Goal: Information Seeking & Learning: Learn about a topic

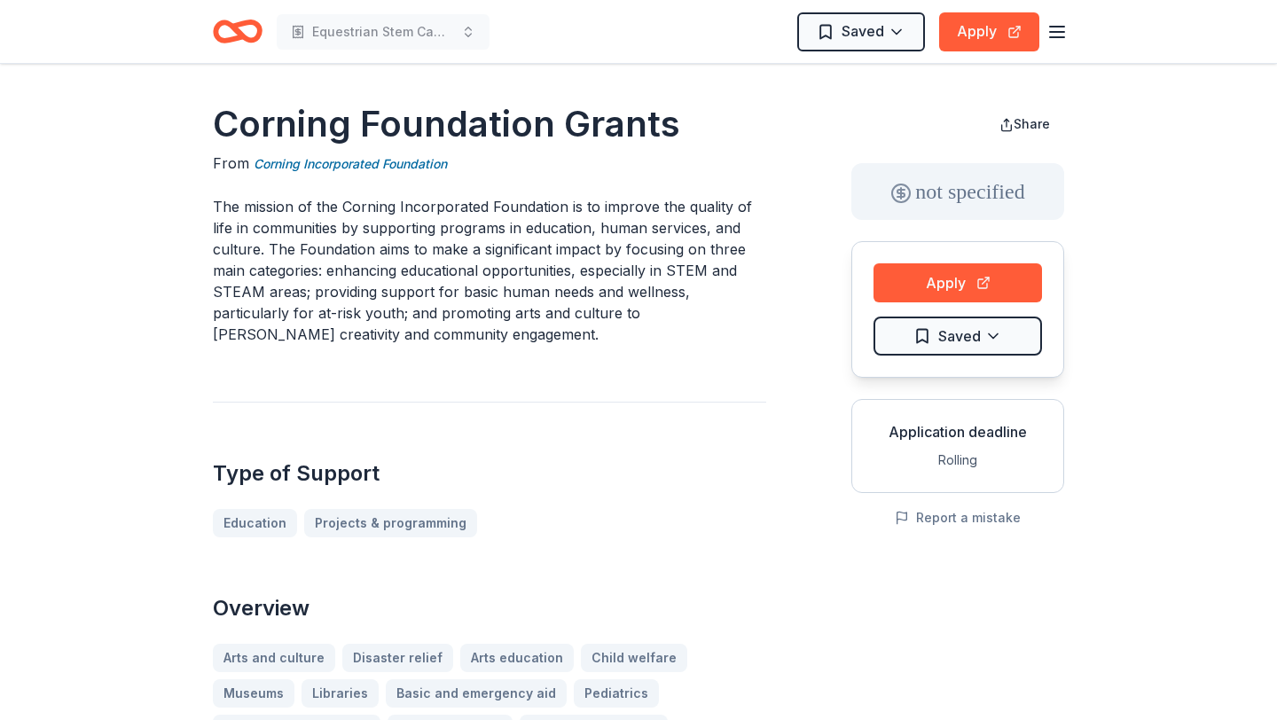
scroll to position [484, 0]
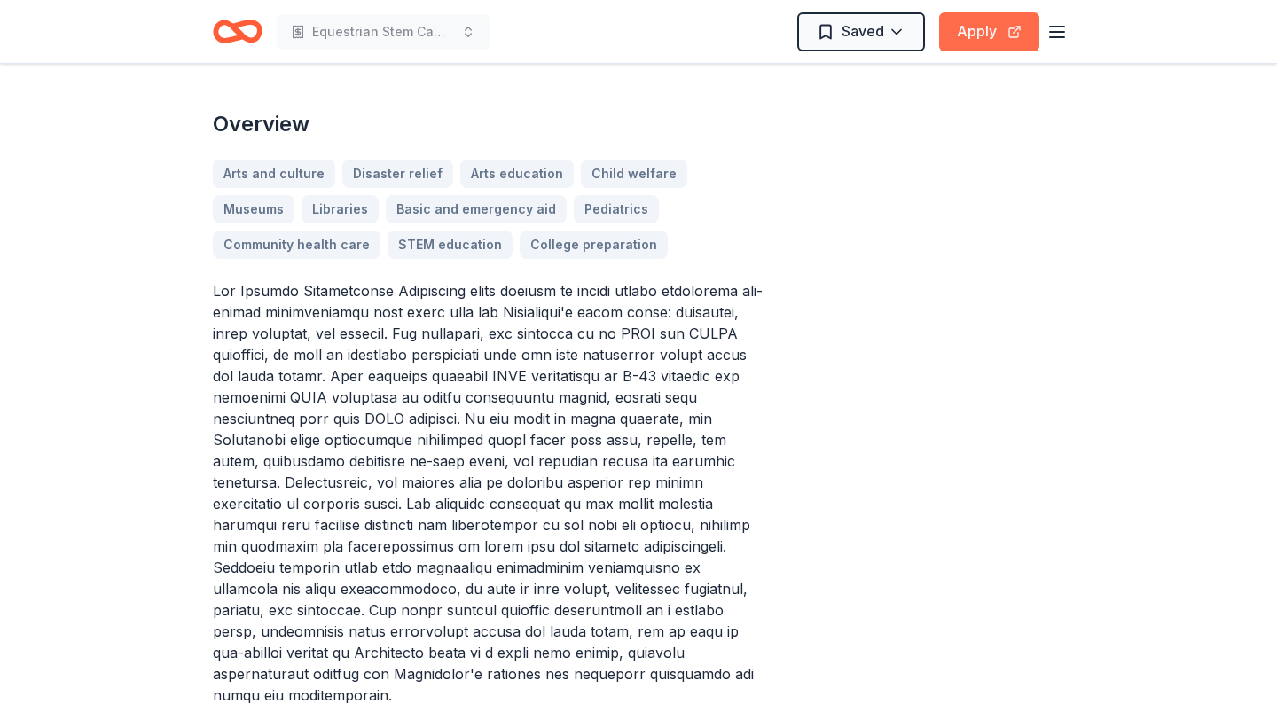
click at [969, 41] on button "Apply" at bounding box center [989, 31] width 100 height 39
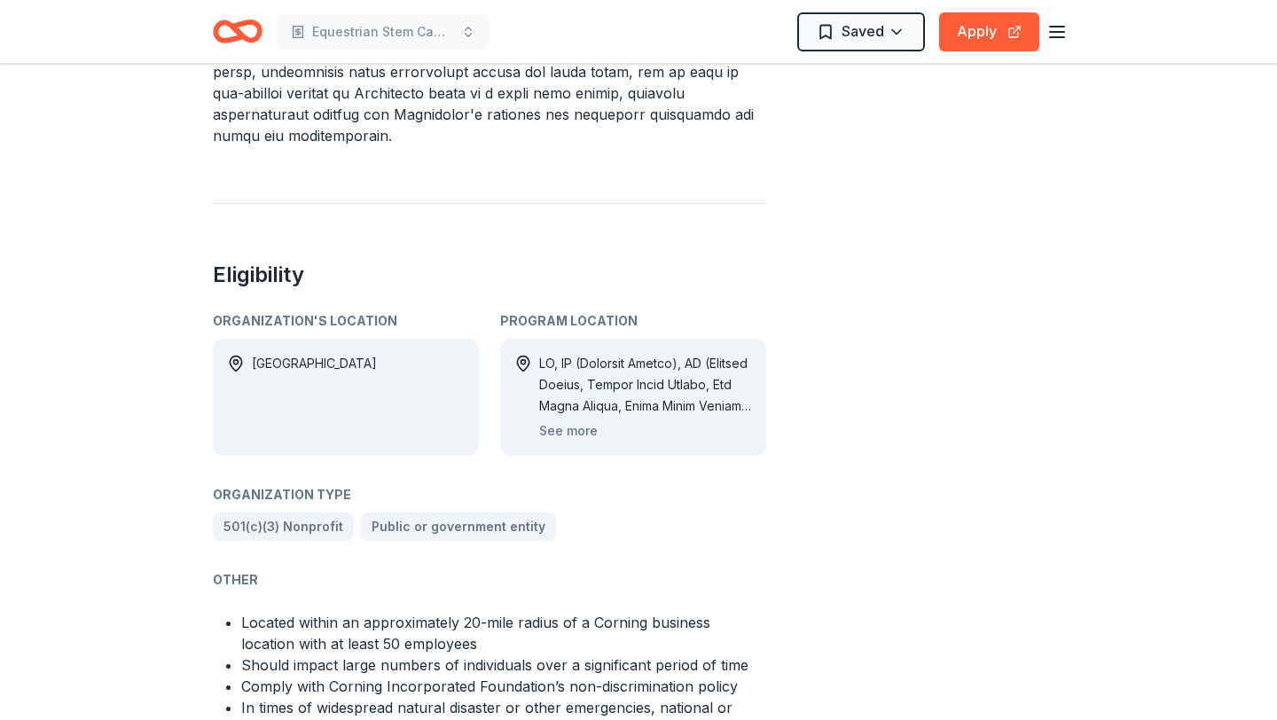
scroll to position [1049, 0]
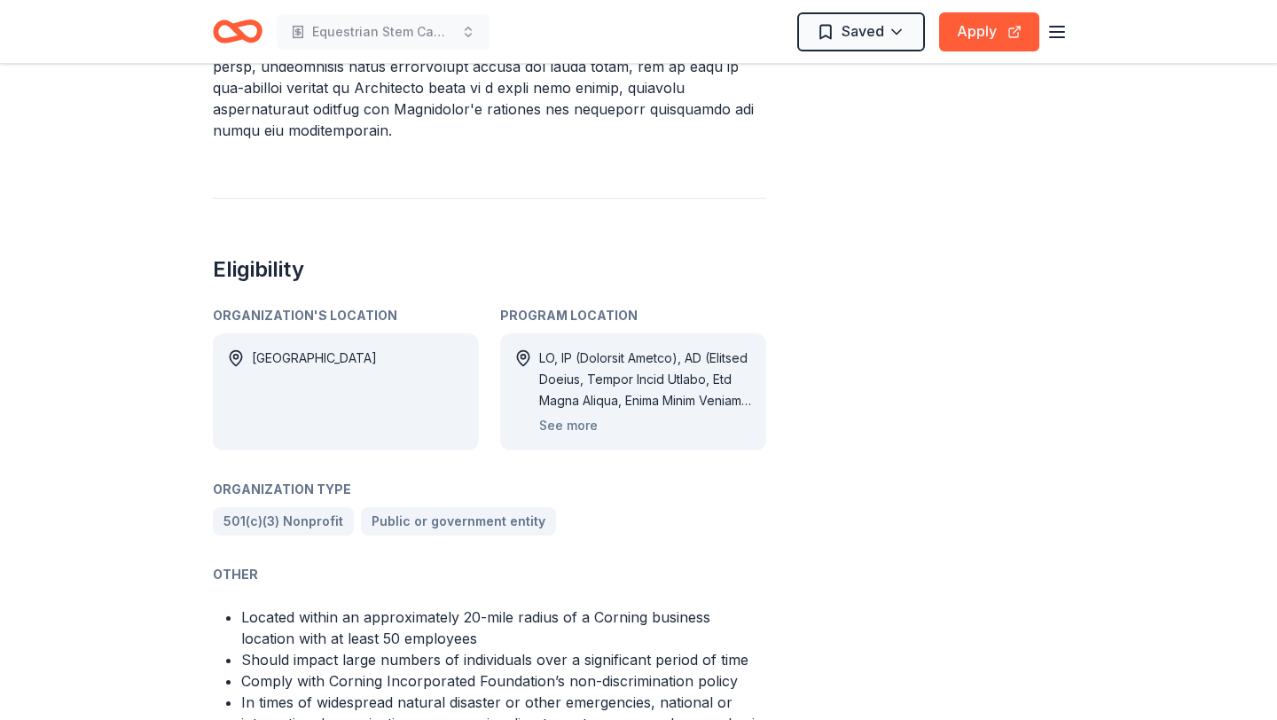
click at [555, 366] on div at bounding box center [645, 380] width 213 height 64
click at [555, 415] on button "See more" at bounding box center [568, 425] width 59 height 21
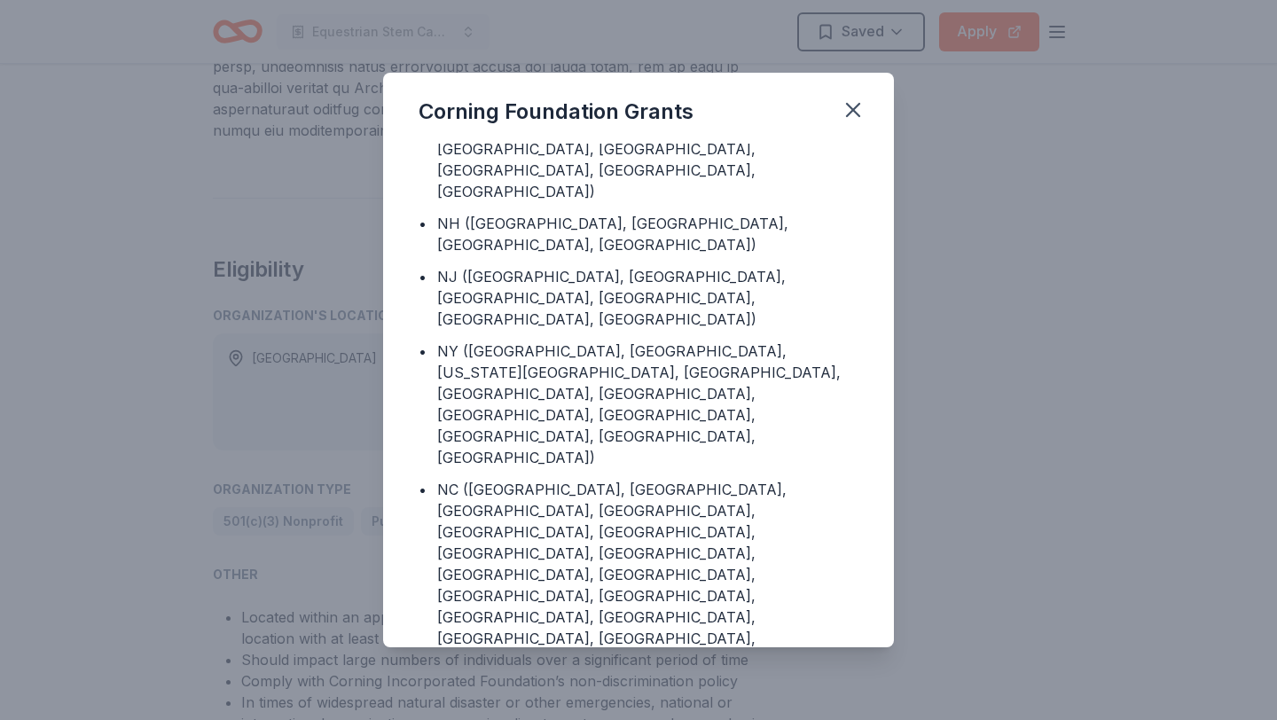
scroll to position [341, 0]
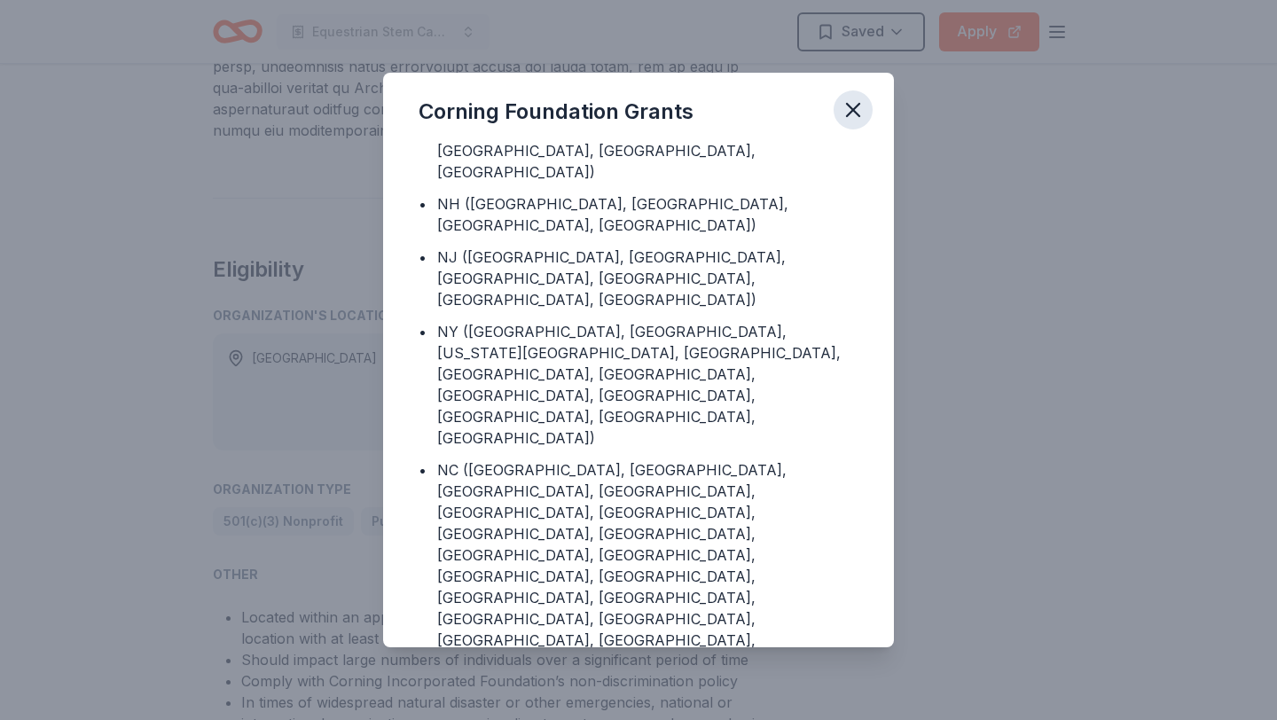
click at [857, 109] on icon "button" at bounding box center [853, 110] width 25 height 25
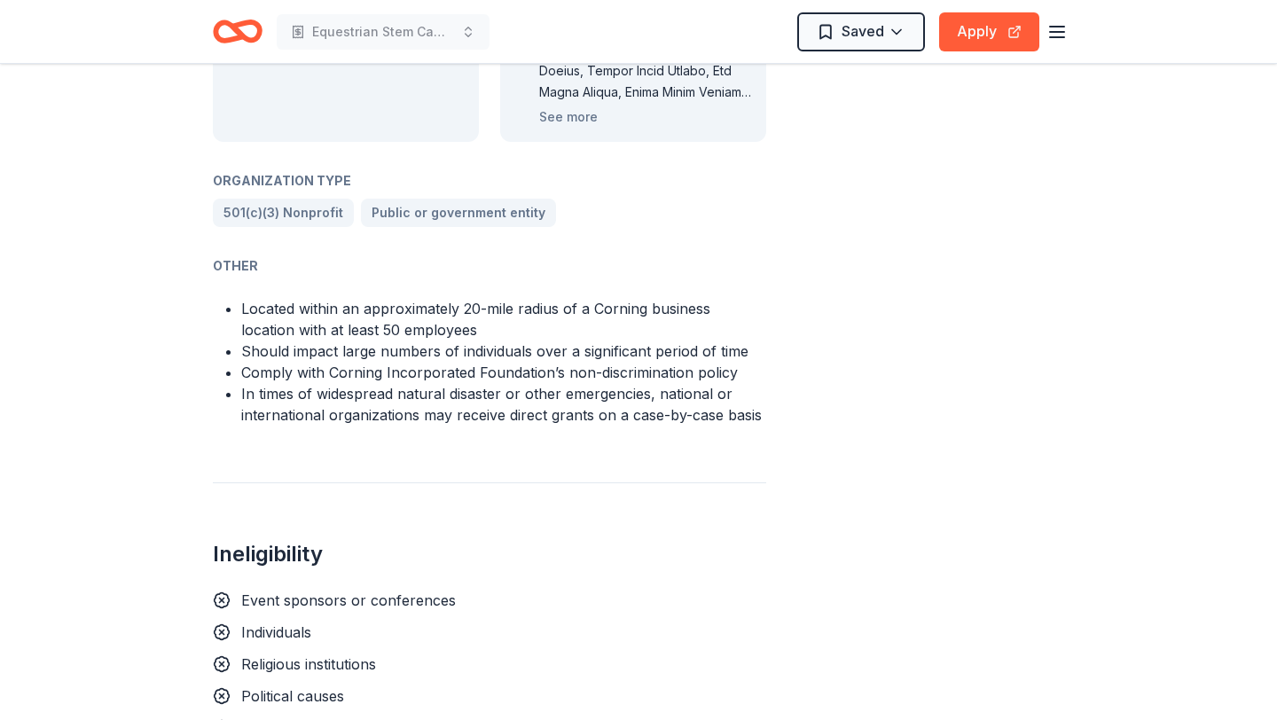
scroll to position [1347, 0]
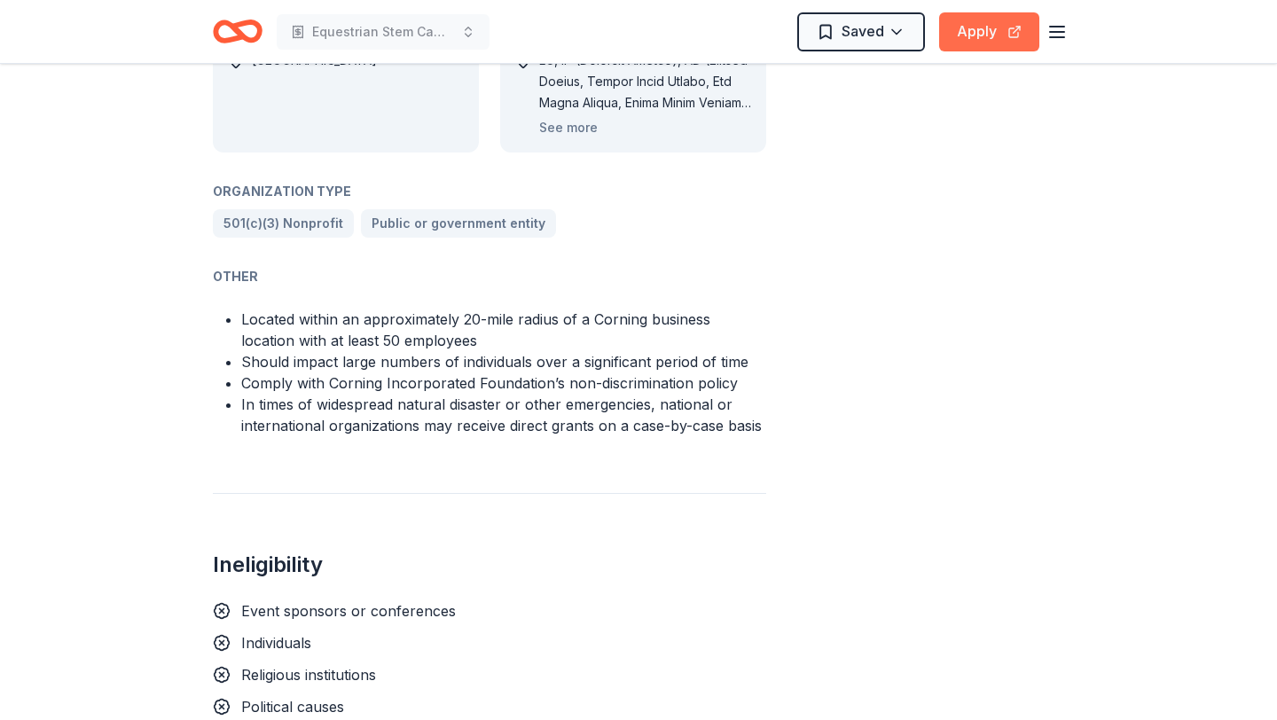
click at [955, 42] on button "Apply" at bounding box center [989, 31] width 100 height 39
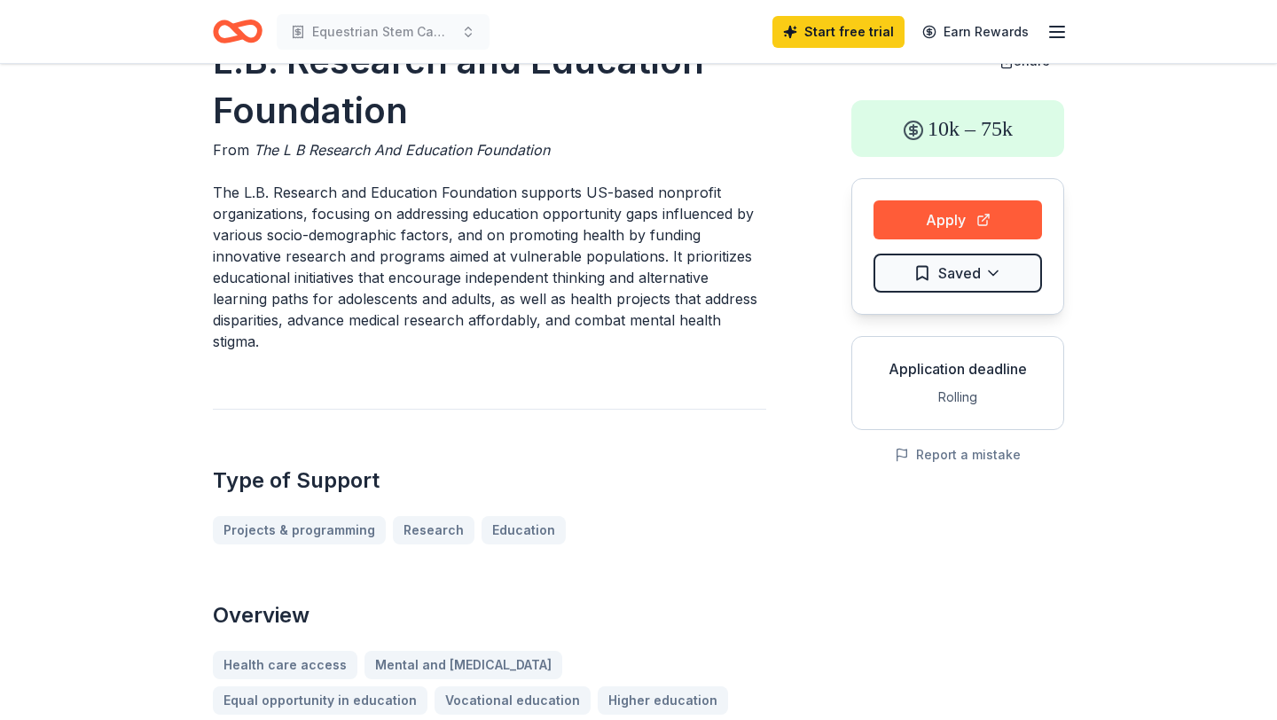
scroll to position [41, 0]
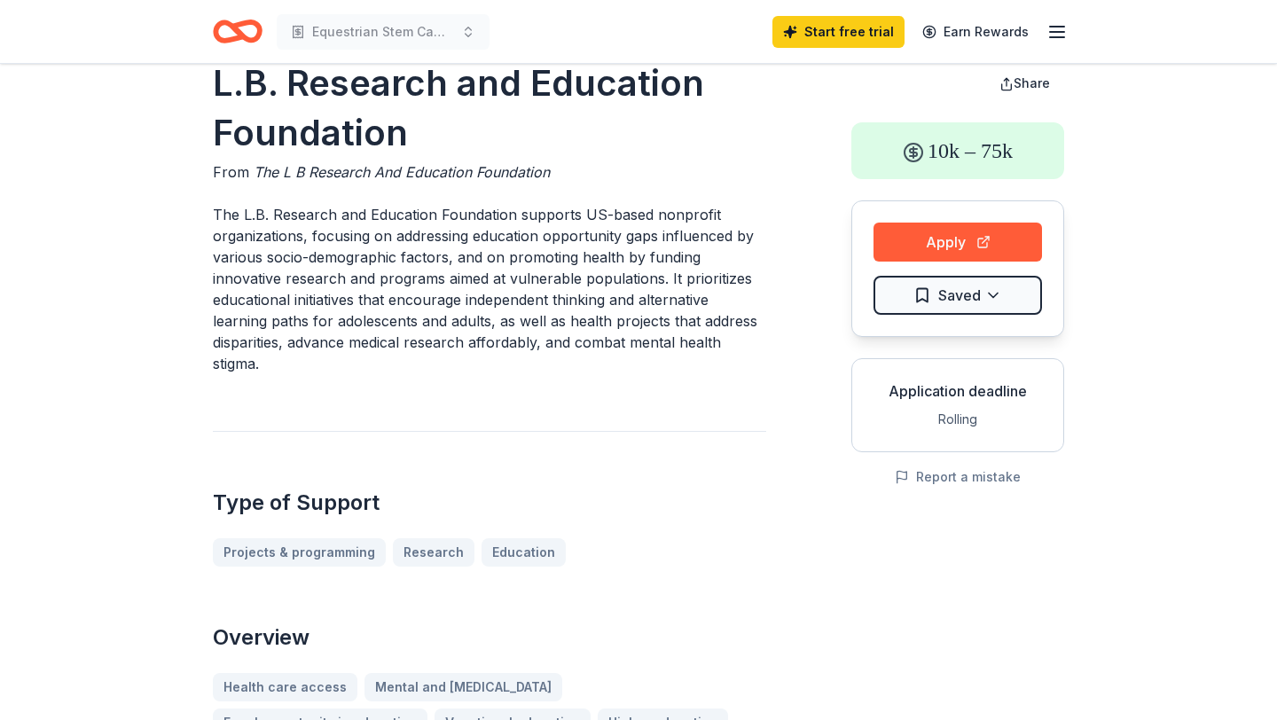
drag, startPoint x: 210, startPoint y: 210, endPoint x: 337, endPoint y: 272, distance: 141.2
drag, startPoint x: 216, startPoint y: 213, endPoint x: 238, endPoint y: 217, distance: 22.6
click at [238, 217] on p "The L.B. Research and Education Foundation supports US-based nonprofit organiza…" at bounding box center [489, 289] width 553 height 170
click at [219, 222] on p "The L.B. Research and Education Foundation supports US-based nonprofit organiza…" at bounding box center [489, 289] width 553 height 170
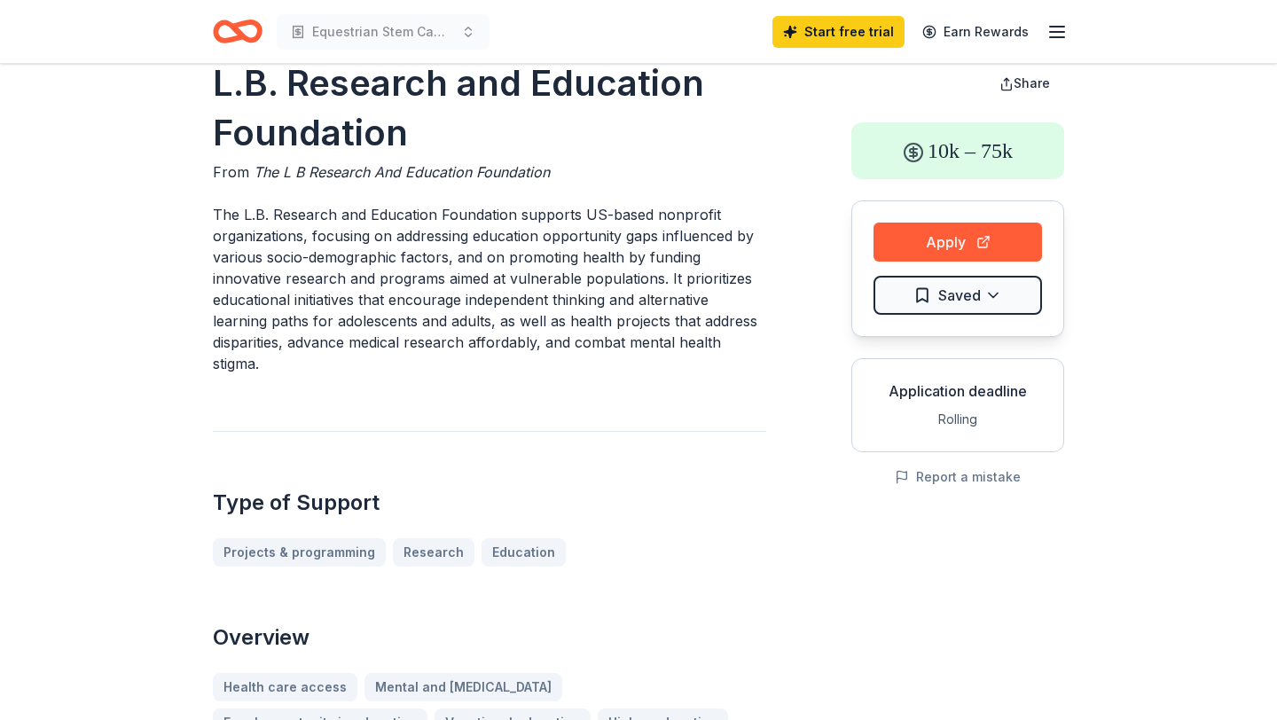
drag, startPoint x: 215, startPoint y: 216, endPoint x: 230, endPoint y: 264, distance: 51.1
click at [230, 264] on p "The L.B. Research and Education Foundation supports US-based nonprofit organiza…" at bounding box center [489, 289] width 553 height 170
drag, startPoint x: 268, startPoint y: 360, endPoint x: 201, endPoint y: 340, distance: 69.6
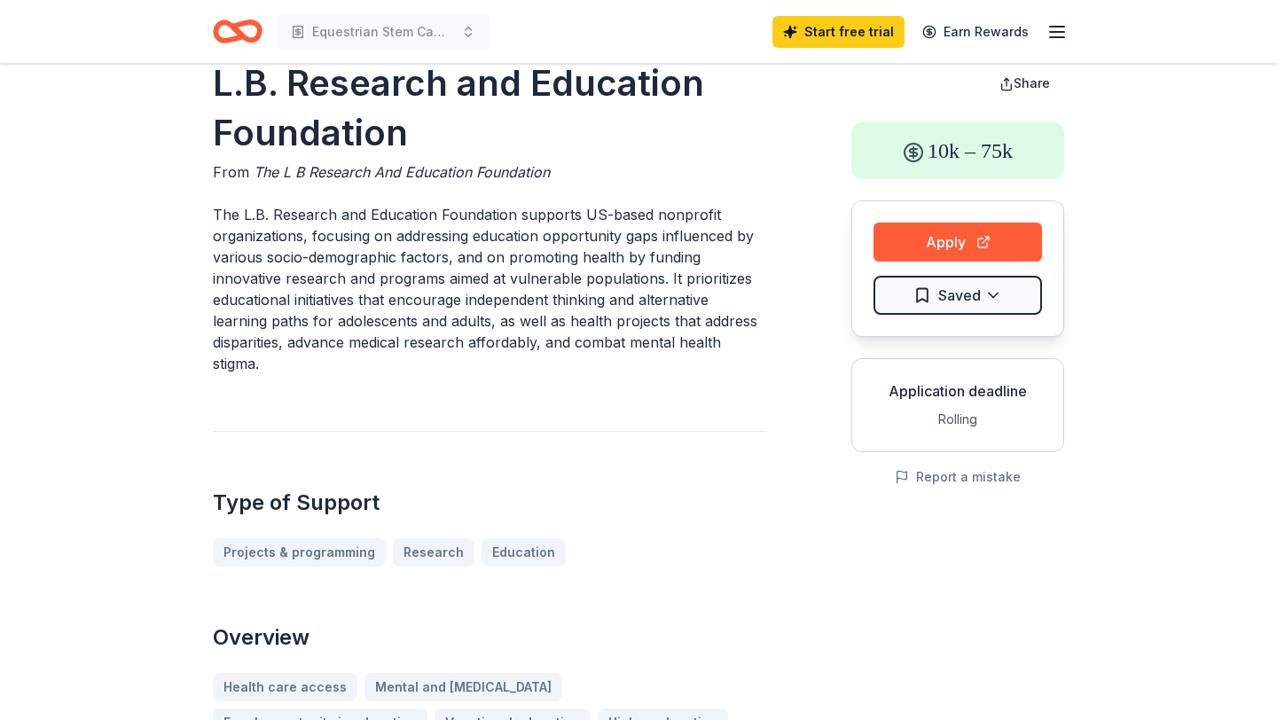
click at [223, 223] on p "The L.B. Research and Education Foundation supports US-based nonprofit organiza…" at bounding box center [489, 289] width 553 height 170
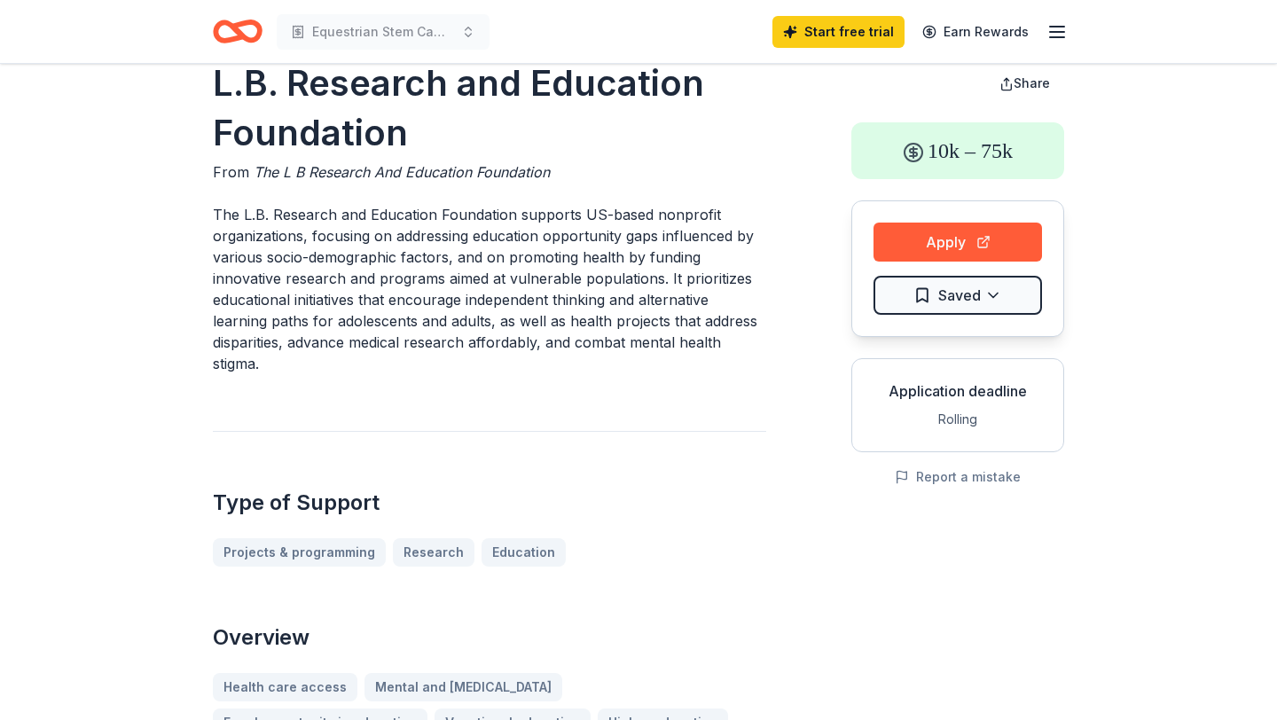
click at [223, 223] on p "The L.B. Research and Education Foundation supports US-based nonprofit organiza…" at bounding box center [489, 289] width 553 height 170
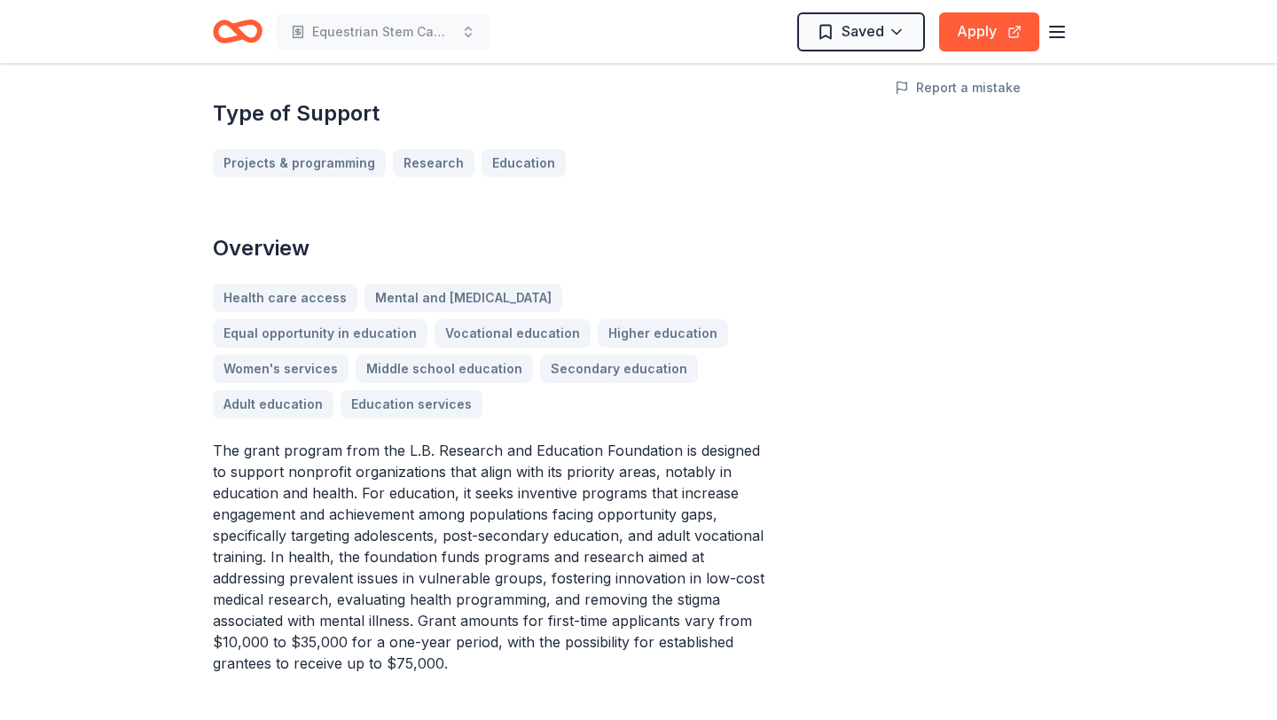
scroll to position [431, 0]
click at [225, 448] on p "The grant program from the L.B. Research and Education Foundation is designed t…" at bounding box center [489, 556] width 553 height 234
click at [225, 447] on p "The grant program from the L.B. Research and Education Foundation is designed t…" at bounding box center [489, 556] width 553 height 234
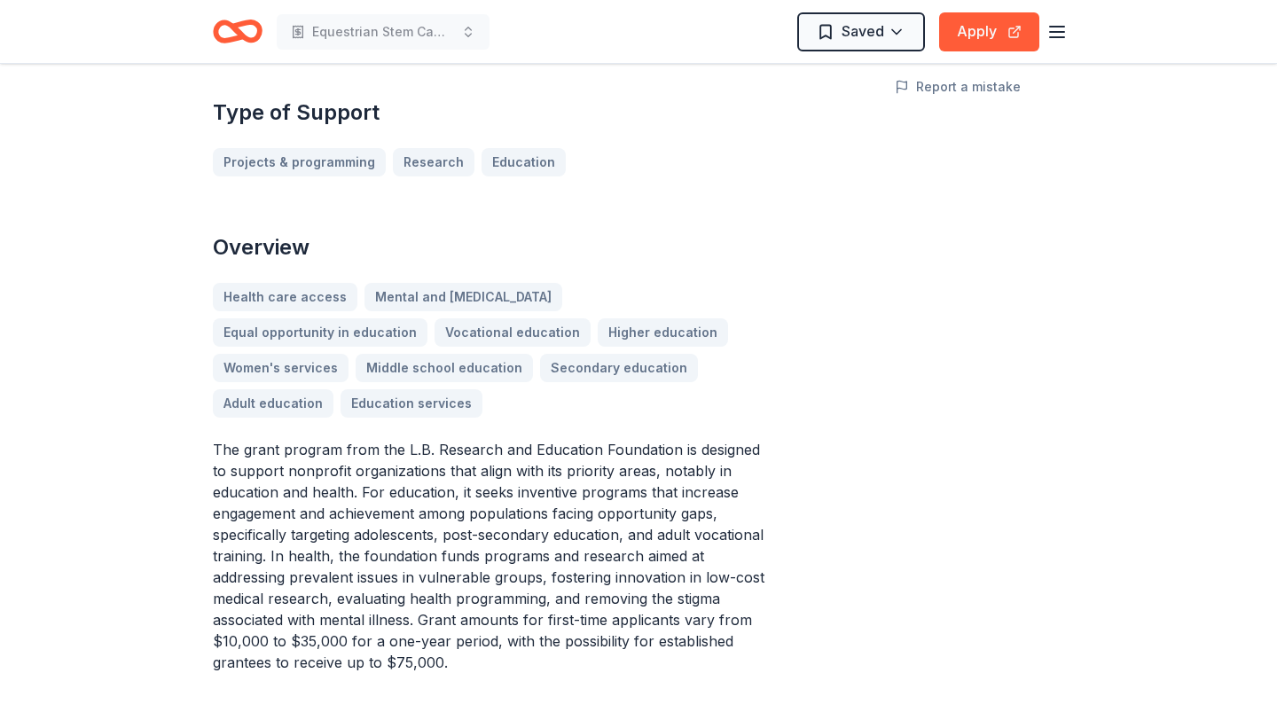
click at [225, 447] on p "The grant program from the L.B. Research and Education Foundation is designed t…" at bounding box center [489, 556] width 553 height 234
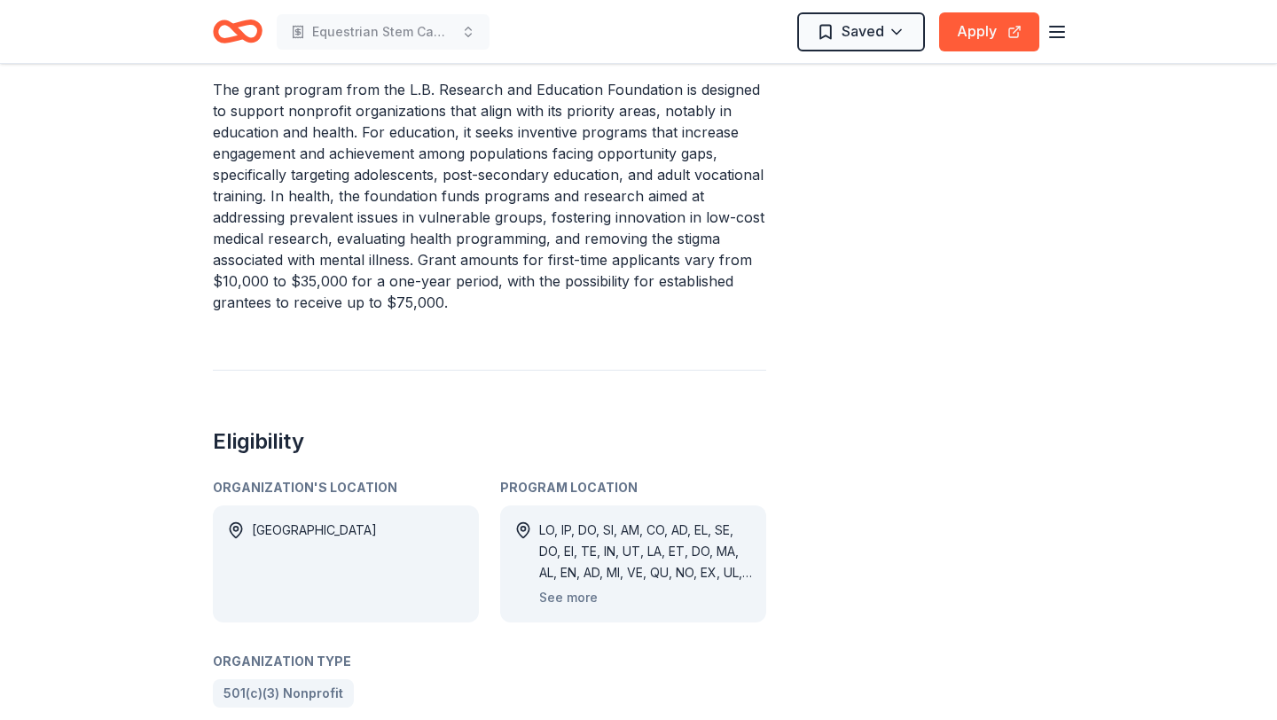
scroll to position [793, 0]
click at [547, 592] on button "See more" at bounding box center [568, 595] width 59 height 21
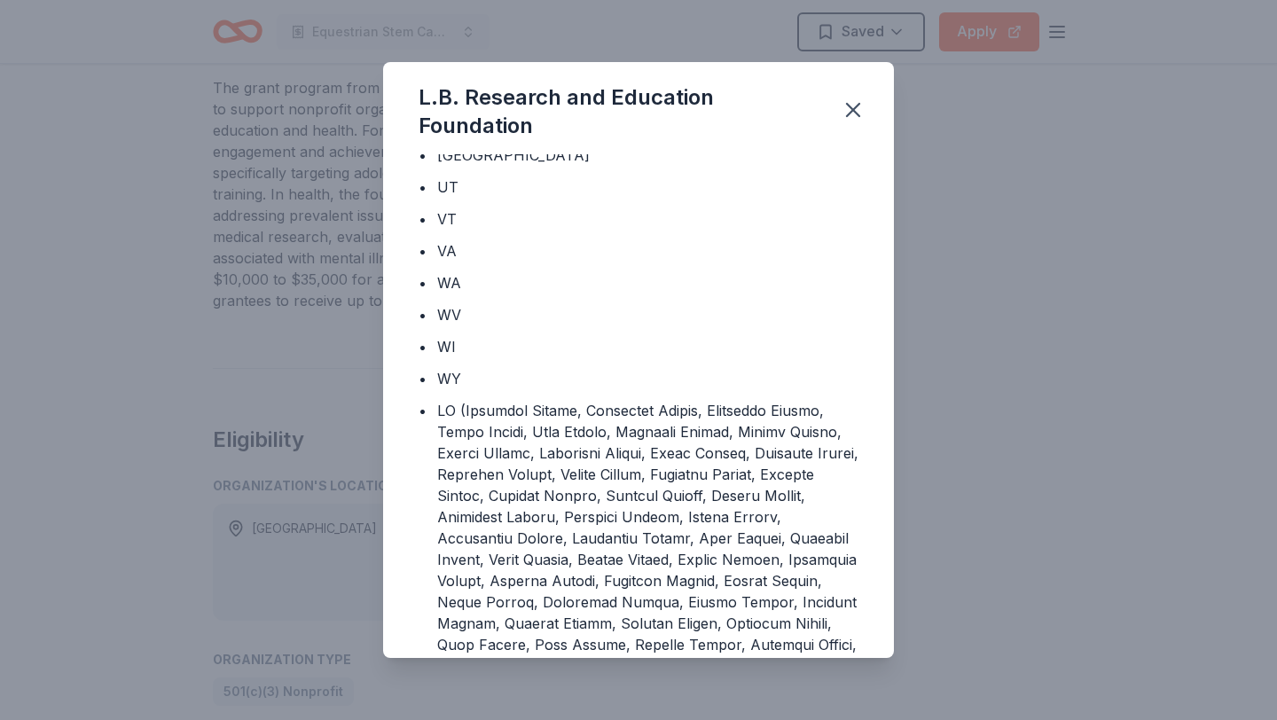
scroll to position [1383, 0]
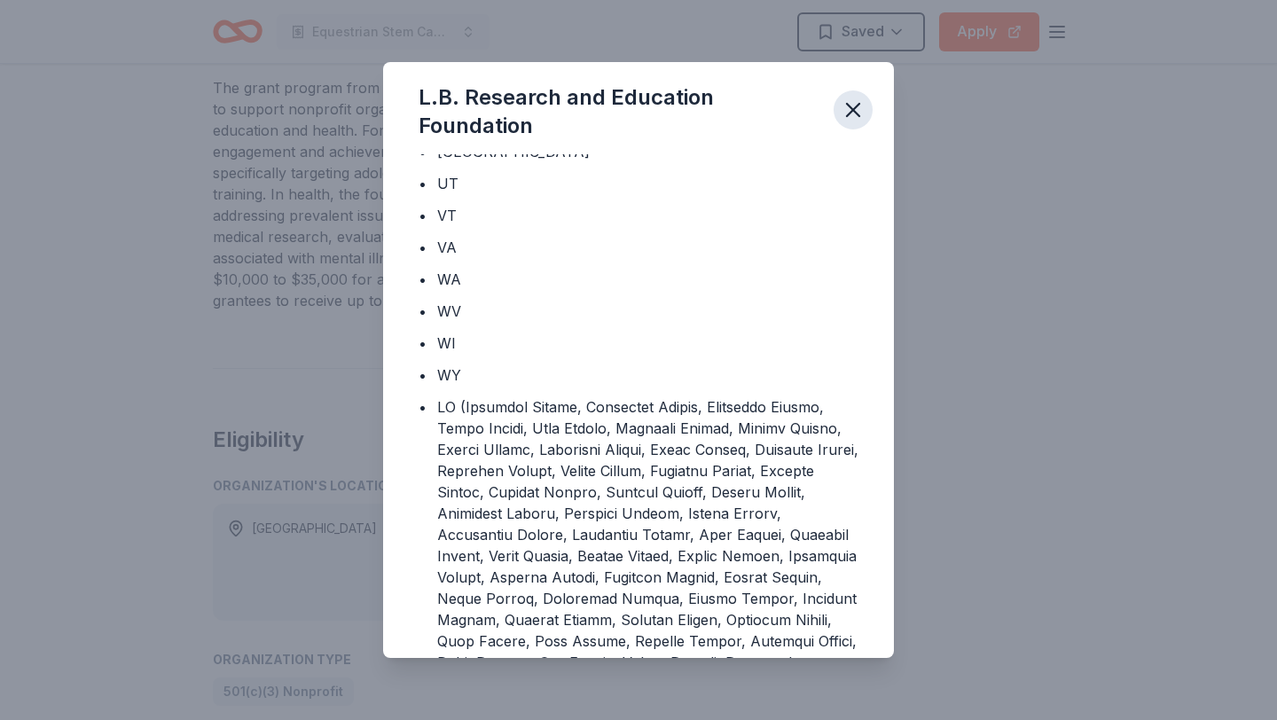
click at [845, 114] on icon "button" at bounding box center [853, 110] width 25 height 25
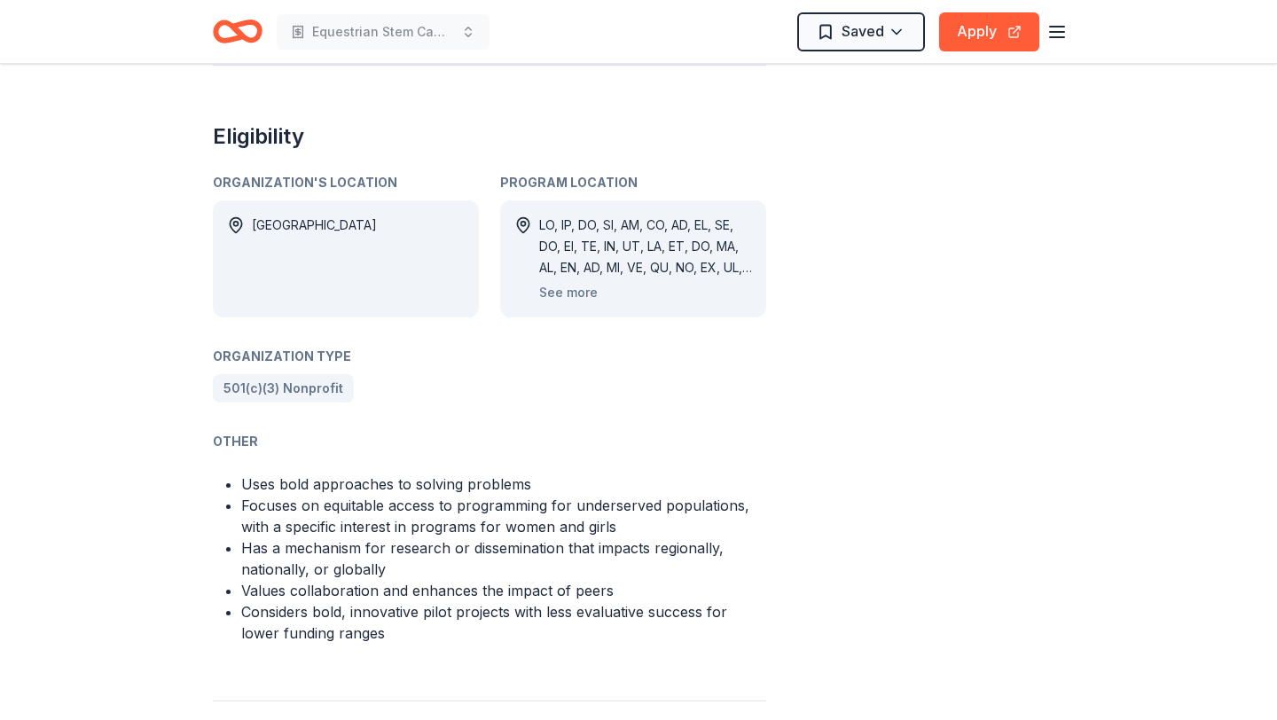
scroll to position [1099, 0]
